Goal: Information Seeking & Learning: Compare options

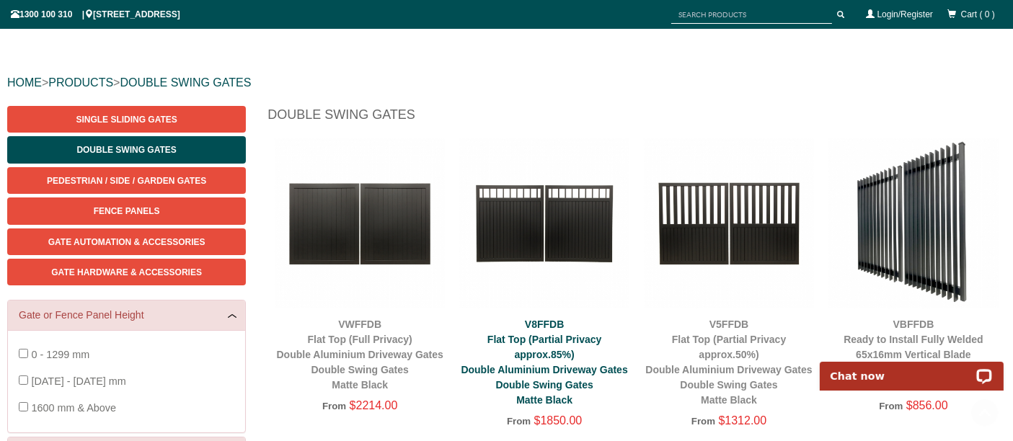
scroll to position [121, 0]
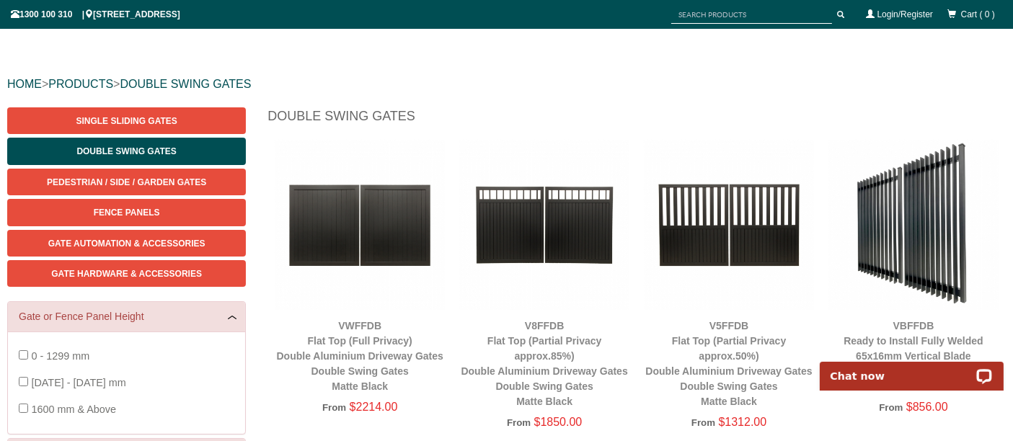
click at [523, 229] on img at bounding box center [544, 225] width 170 height 170
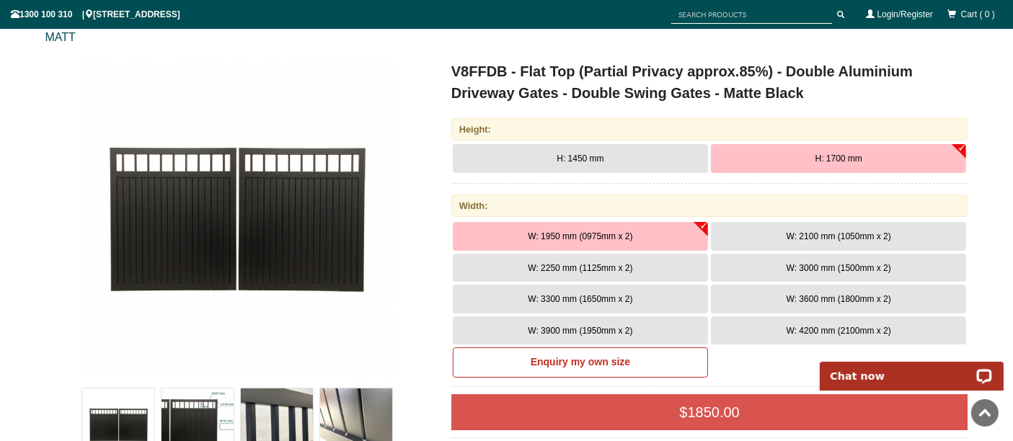
scroll to position [184, 0]
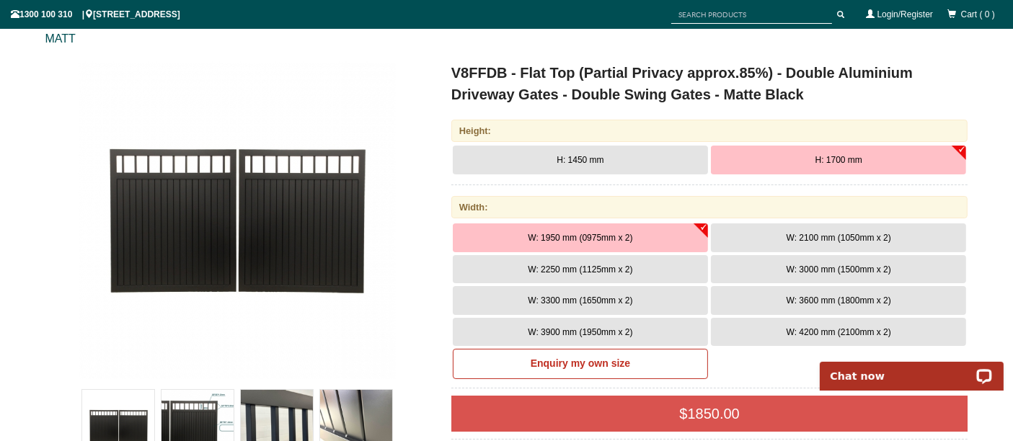
click at [596, 267] on span "W: 2250 mm (1125mm x 2)" at bounding box center [580, 270] width 105 height 10
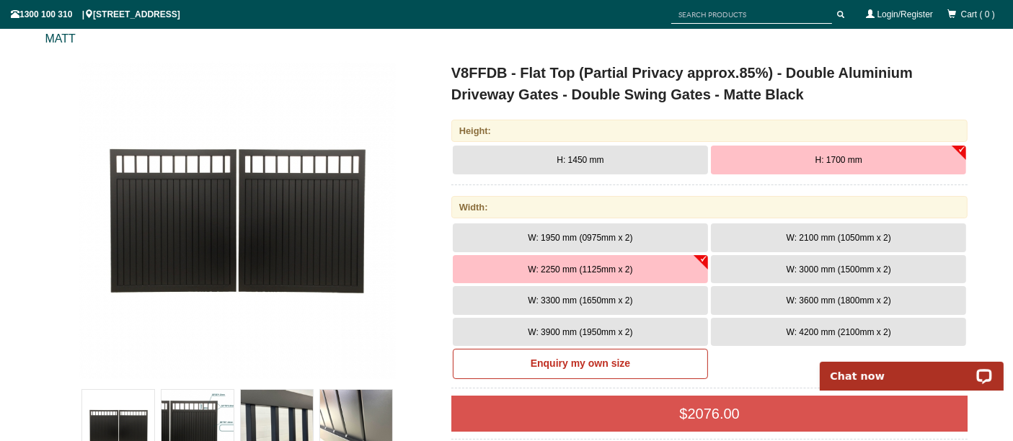
click at [751, 264] on button "W: 3000 mm (1500mm x 2)" at bounding box center [838, 269] width 255 height 29
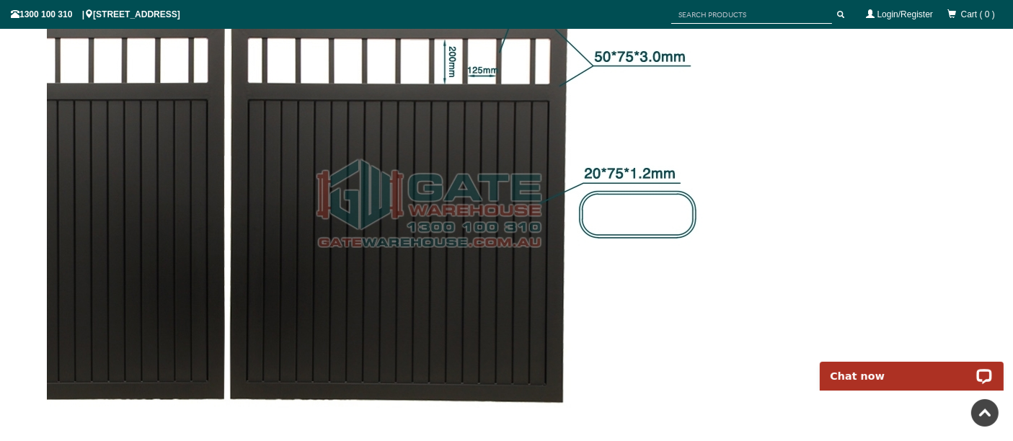
scroll to position [1549, 0]
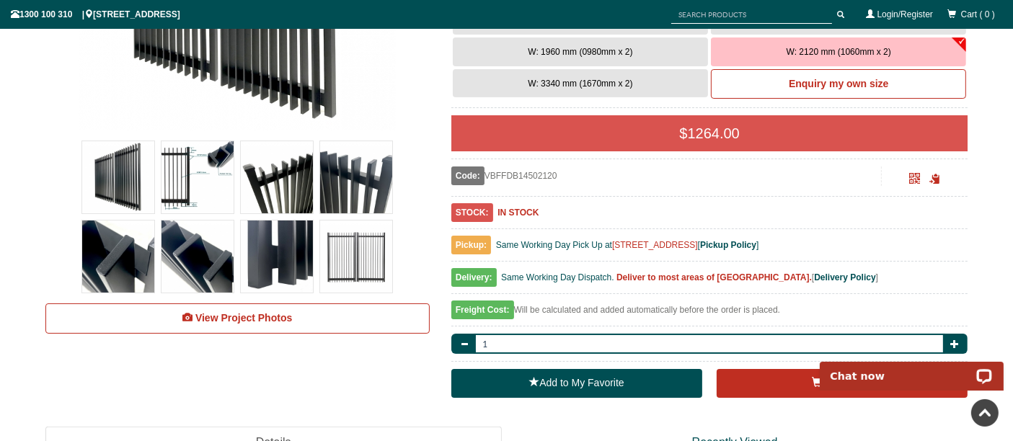
scroll to position [438, 0]
